Goal: Task Accomplishment & Management: Use online tool/utility

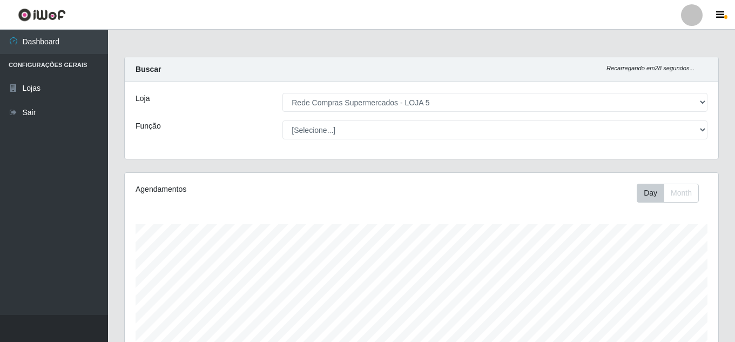
select select "397"
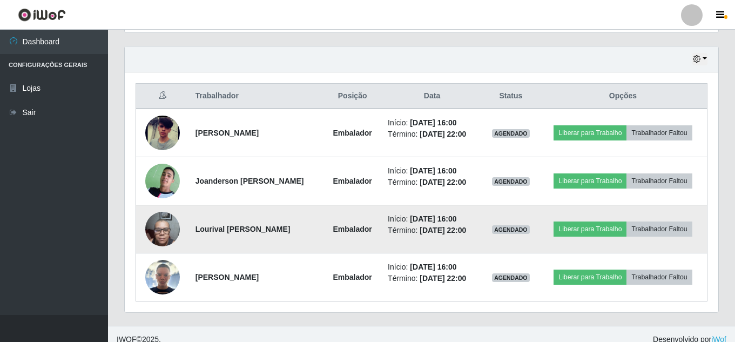
scroll to position [375, 0]
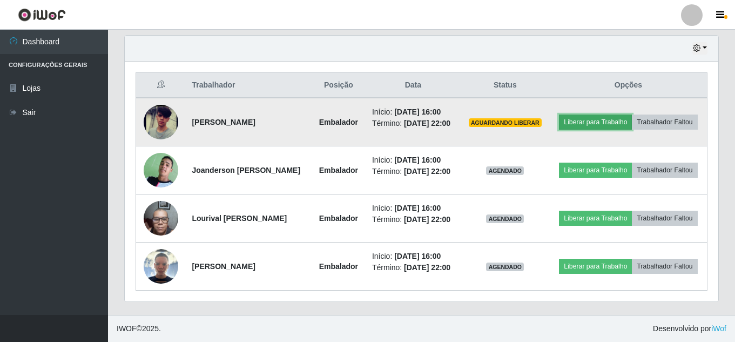
click at [629, 125] on button "Liberar para Trabalho" at bounding box center [595, 122] width 73 height 15
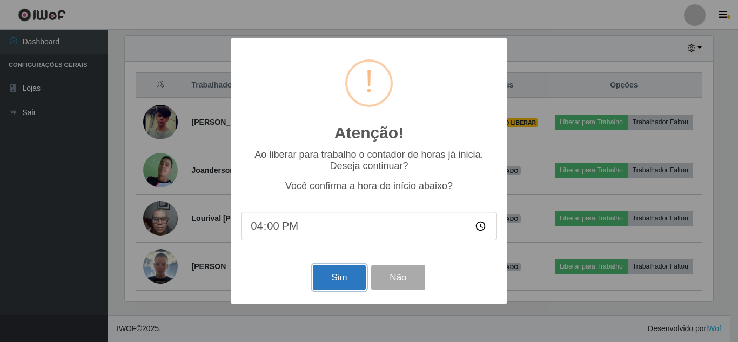
click at [354, 284] on button "Sim" at bounding box center [339, 277] width 52 height 25
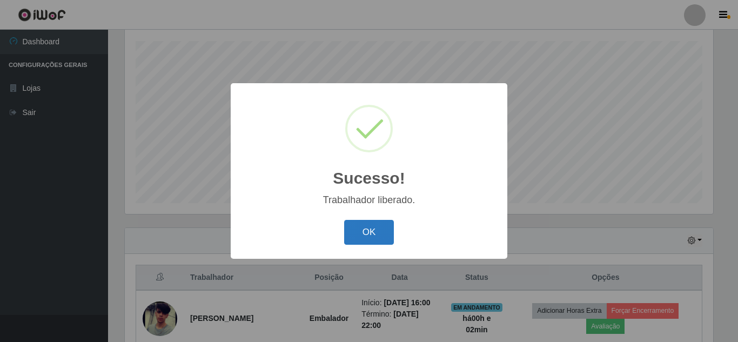
click at [374, 228] on button "OK" at bounding box center [369, 232] width 50 height 25
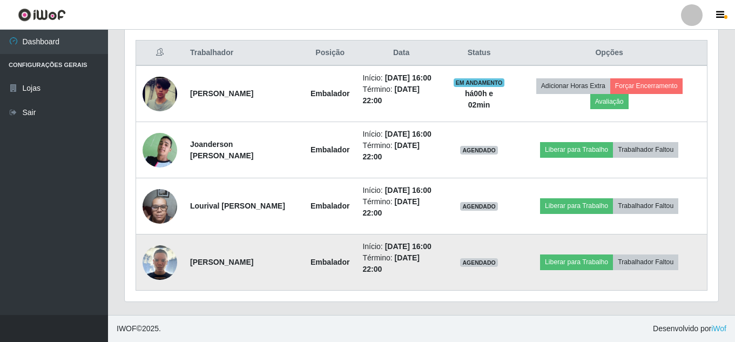
scroll to position [453, 0]
click at [570, 254] on button "Liberar para Trabalho" at bounding box center [576, 261] width 73 height 15
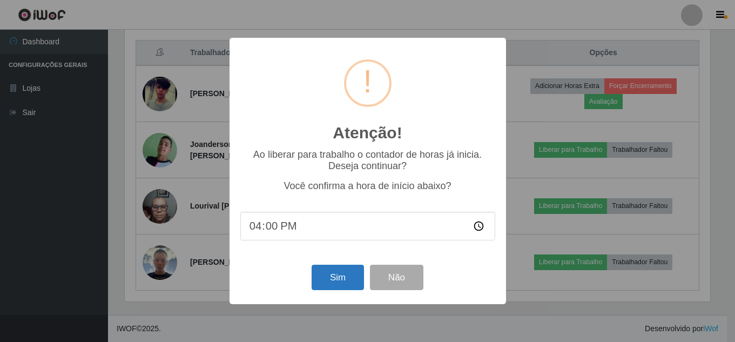
scroll to position [224, 588]
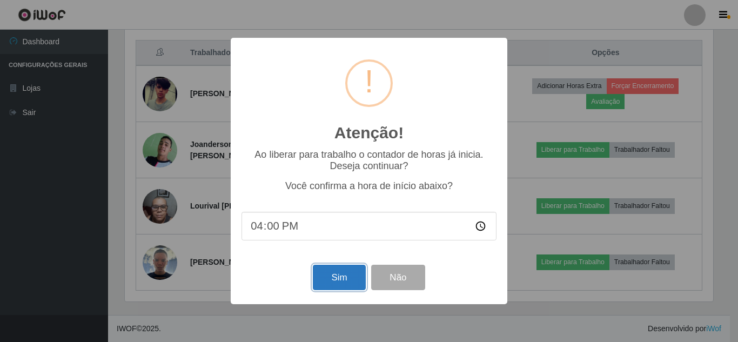
click at [336, 279] on button "Sim" at bounding box center [339, 277] width 52 height 25
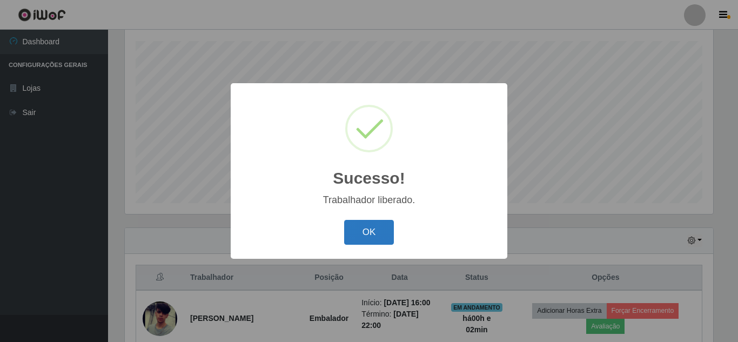
click at [373, 235] on button "OK" at bounding box center [369, 232] width 50 height 25
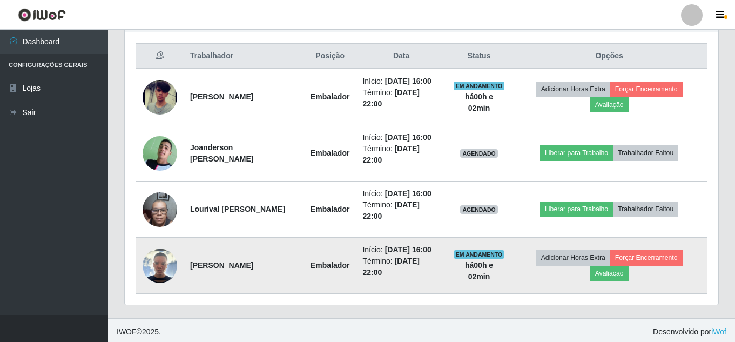
scroll to position [453, 0]
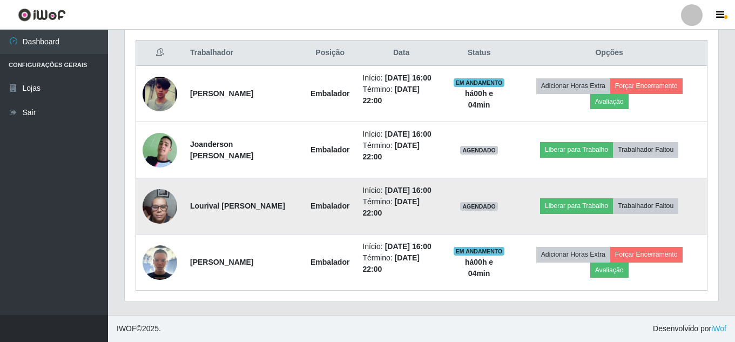
click at [604, 179] on td "Liberar para Trabalho Trabalhador Faltou" at bounding box center [610, 206] width 196 height 56
click at [598, 198] on button "Liberar para Trabalho" at bounding box center [576, 205] width 73 height 15
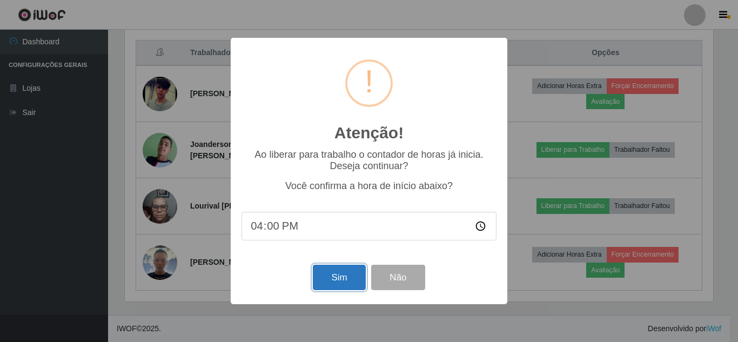
click at [345, 281] on button "Sim" at bounding box center [339, 277] width 52 height 25
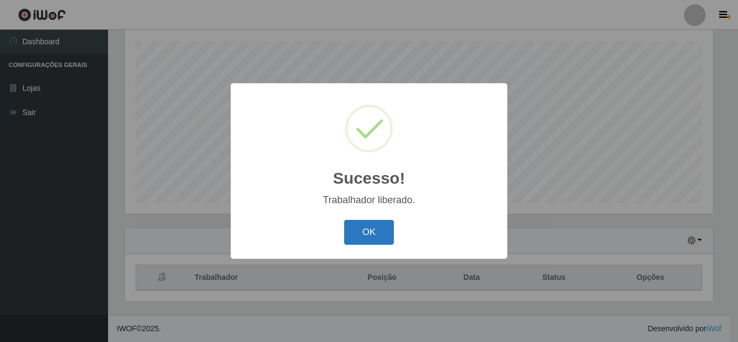
click at [389, 227] on button "OK" at bounding box center [369, 232] width 50 height 25
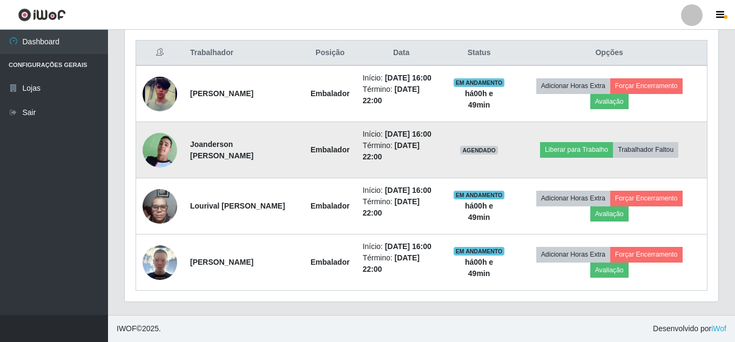
scroll to position [453, 0]
click at [597, 142] on button "Liberar para Trabalho" at bounding box center [576, 149] width 73 height 15
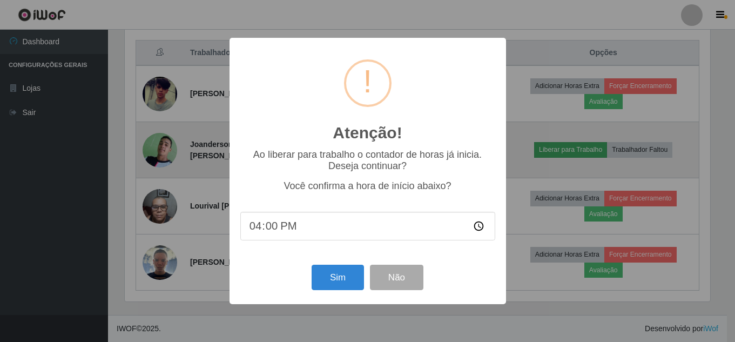
scroll to position [224, 588]
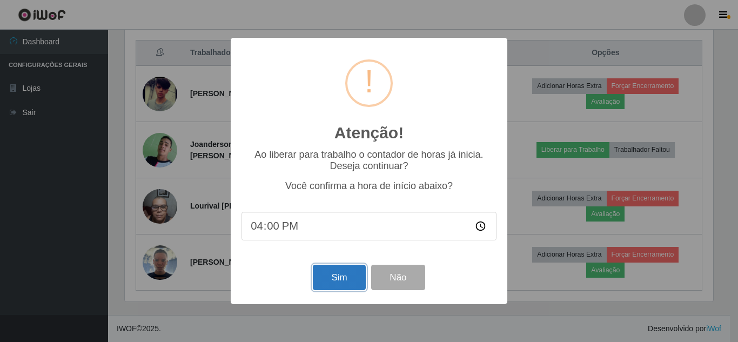
click at [337, 279] on button "Sim" at bounding box center [339, 277] width 52 height 25
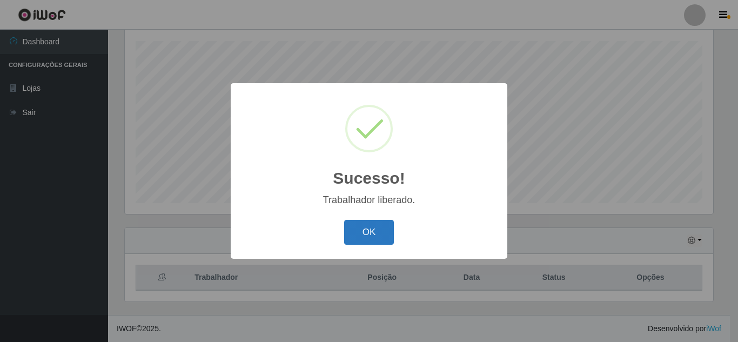
click at [348, 227] on button "OK" at bounding box center [369, 232] width 50 height 25
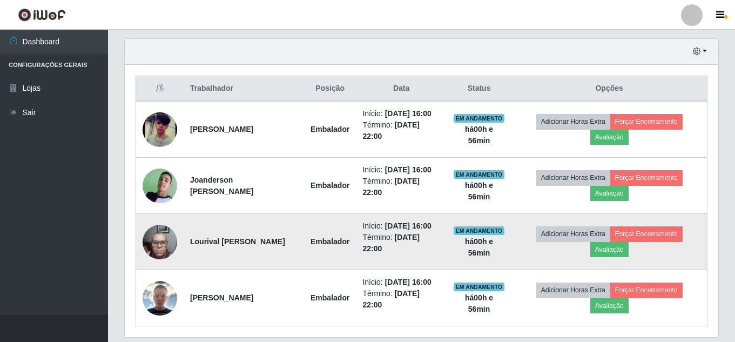
scroll to position [453, 0]
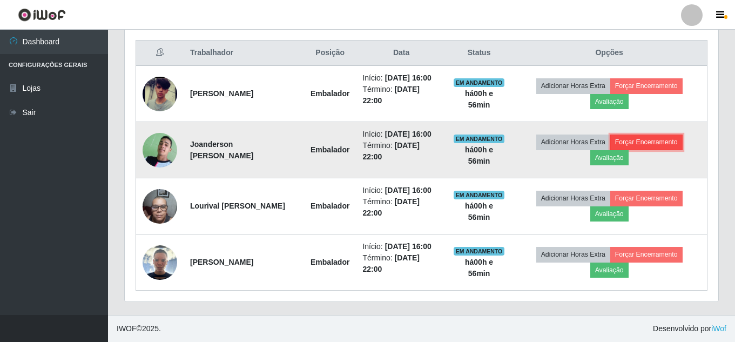
click at [643, 134] on button "Forçar Encerramento" at bounding box center [646, 141] width 72 height 15
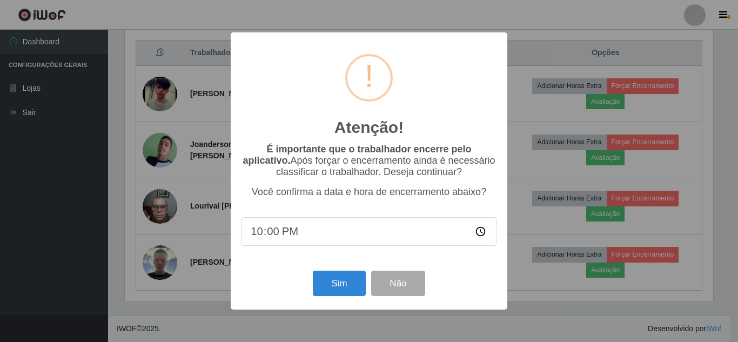
click at [287, 234] on input "22:00" at bounding box center [368, 231] width 255 height 29
type input "16:05"
click at [325, 282] on button "Sim" at bounding box center [339, 283] width 52 height 25
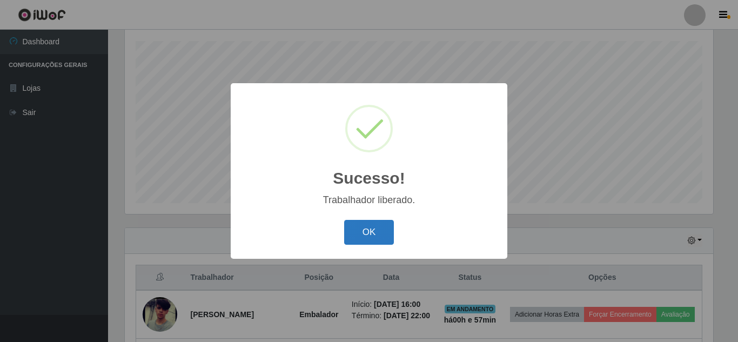
click at [355, 227] on button "OK" at bounding box center [369, 232] width 50 height 25
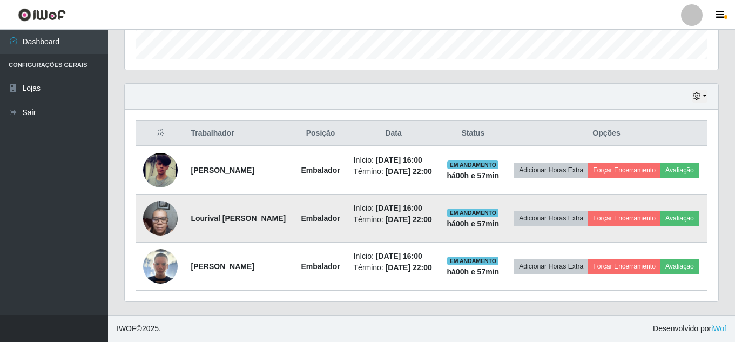
scroll to position [386, 0]
